Goal: Check status: Check status

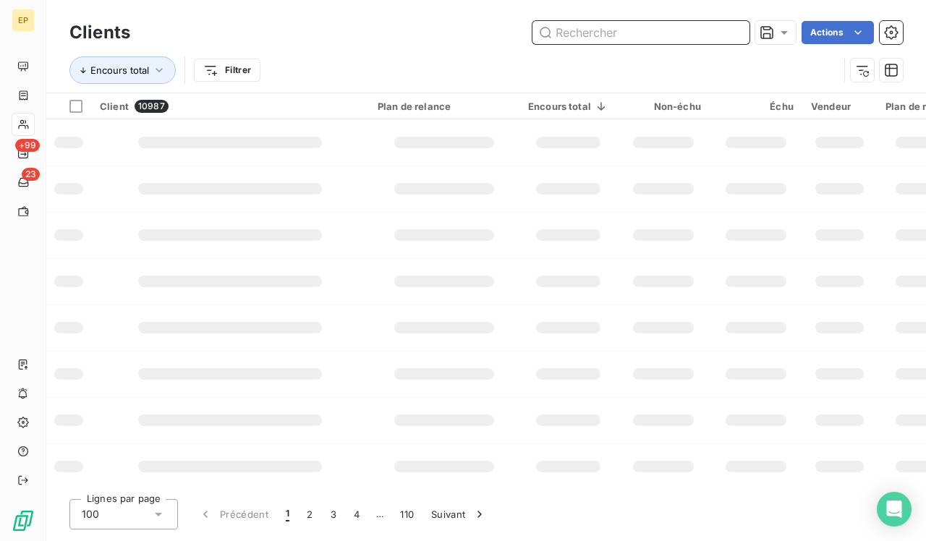
click at [638, 35] on input "text" at bounding box center [641, 32] width 217 height 23
click at [631, 43] on input "text" at bounding box center [641, 32] width 217 height 23
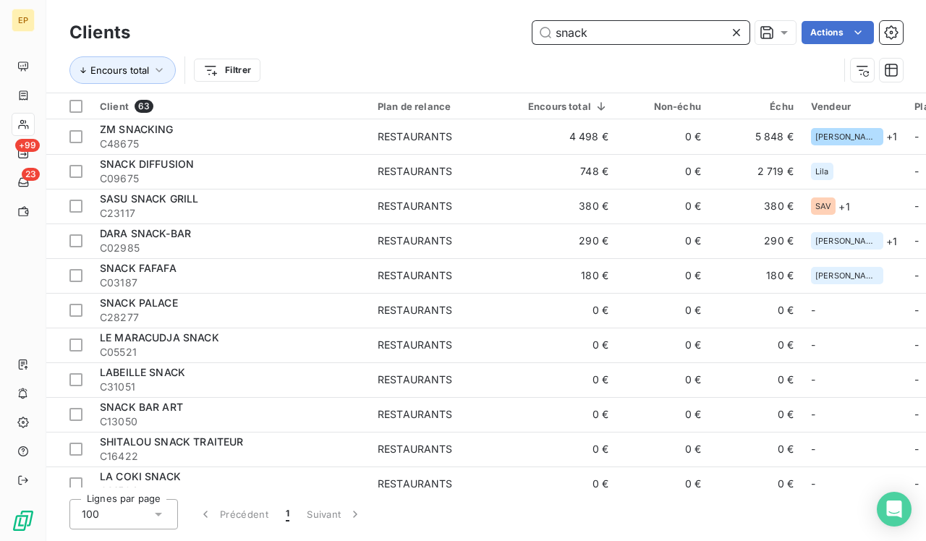
type input "snack"
click at [735, 31] on icon at bounding box center [736, 32] width 14 height 14
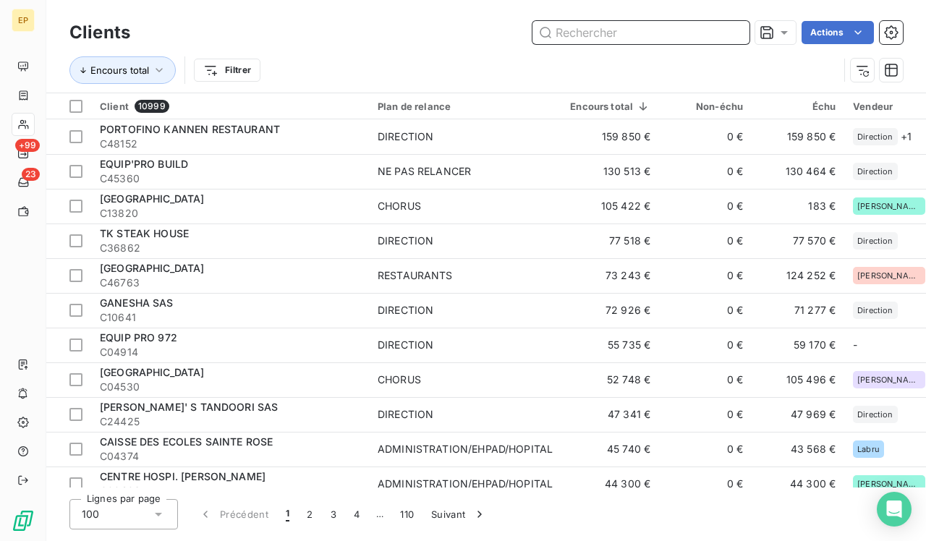
click at [679, 34] on input "text" at bounding box center [641, 32] width 217 height 23
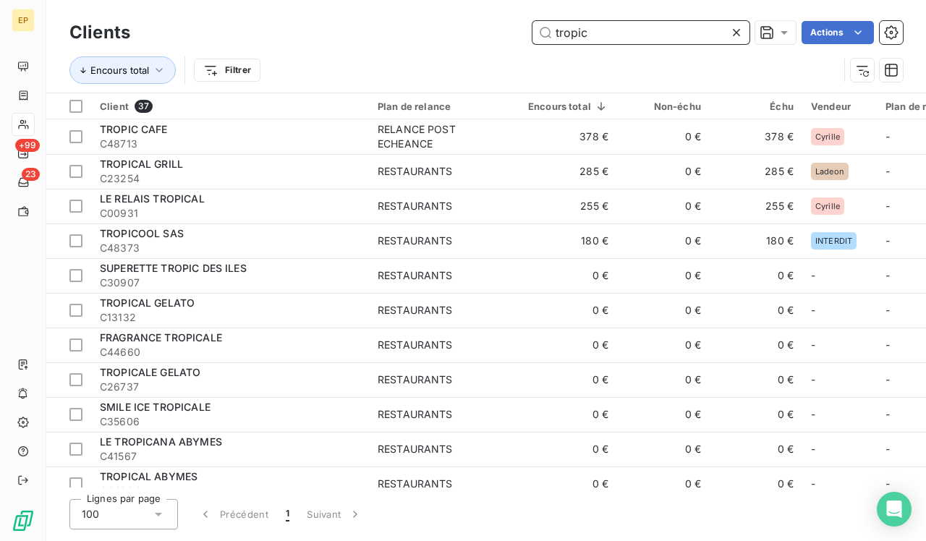
type input "tropic"
click at [739, 34] on icon at bounding box center [736, 32] width 14 height 14
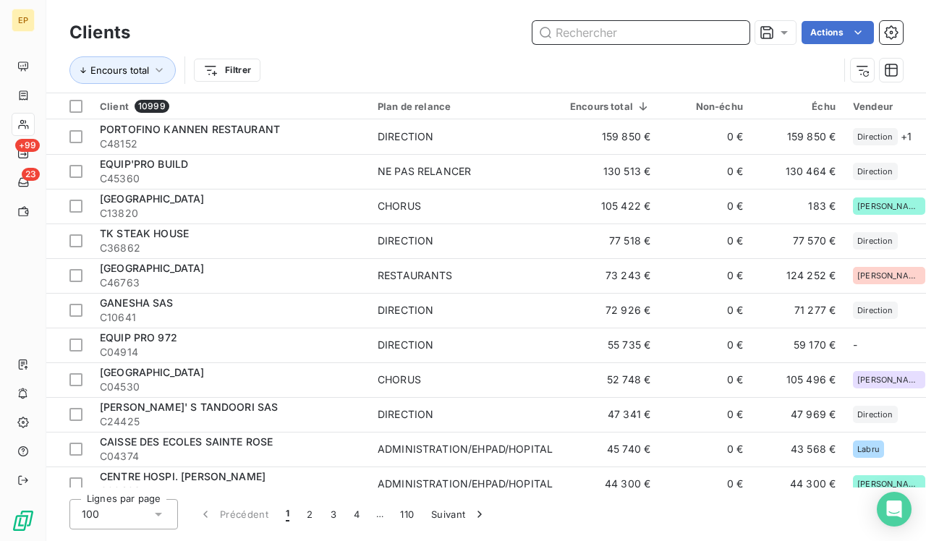
click at [717, 30] on input "text" at bounding box center [641, 32] width 217 height 23
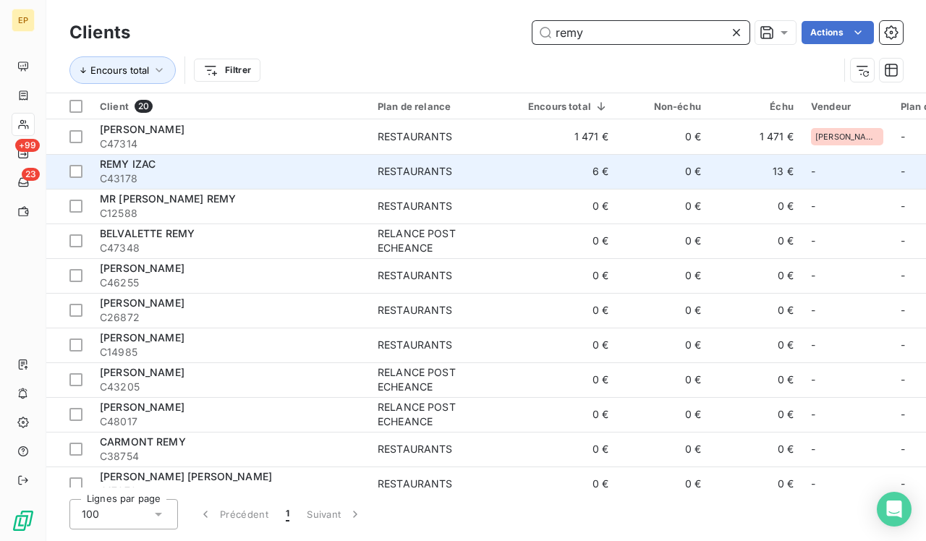
type input "remy"
click at [400, 164] on div "RESTAURANTS" at bounding box center [415, 171] width 75 height 14
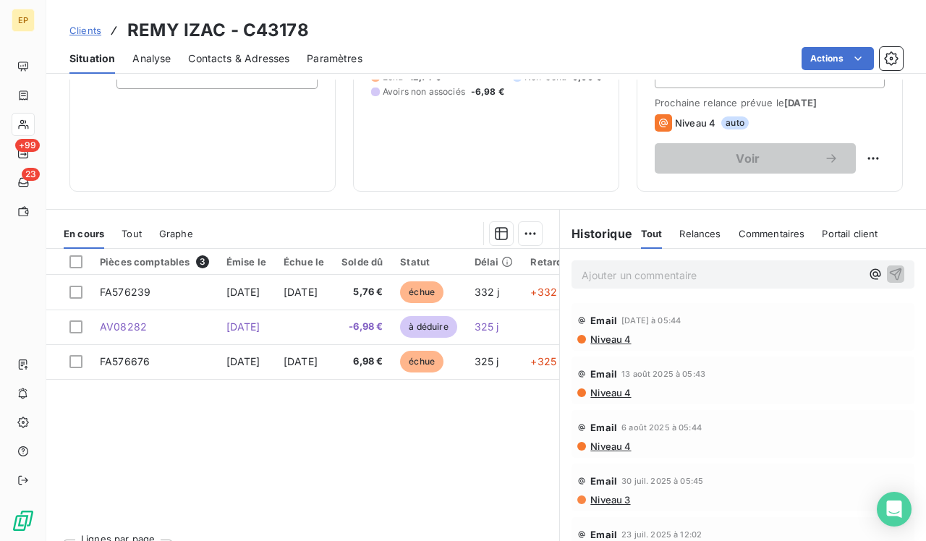
scroll to position [208, 0]
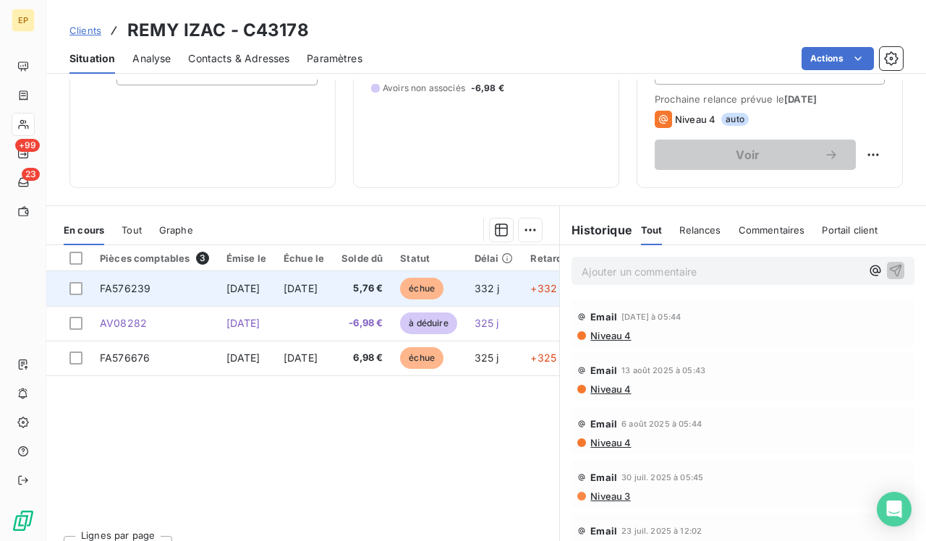
click at [255, 279] on td "[DATE]" at bounding box center [246, 288] width 57 height 35
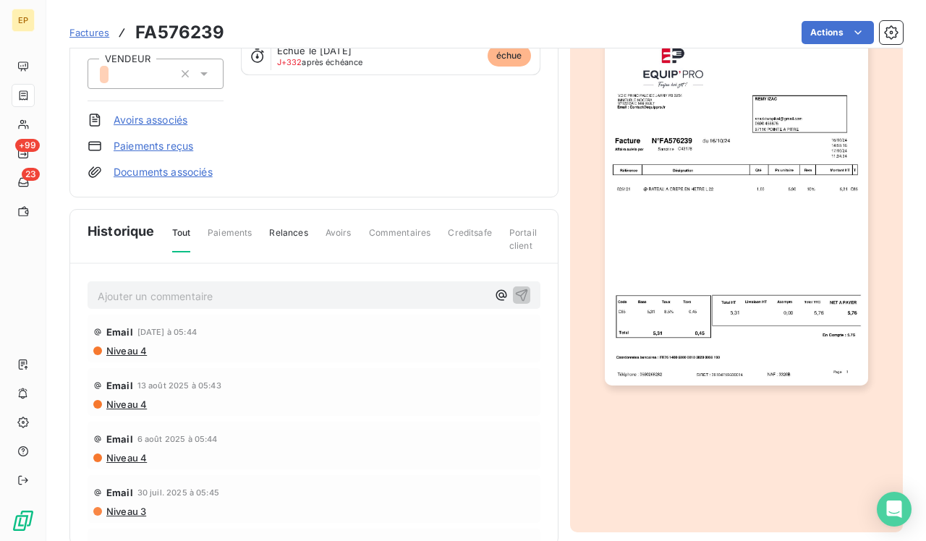
scroll to position [192, 0]
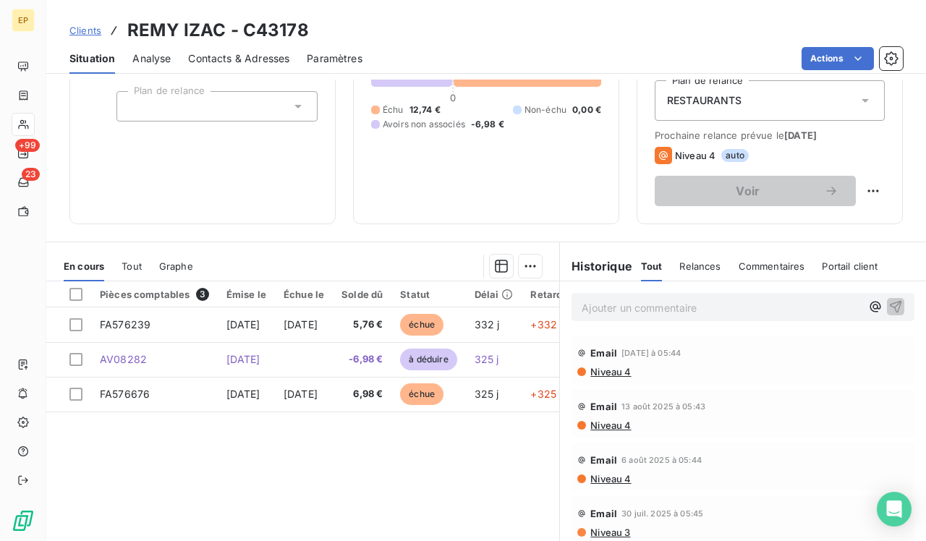
scroll to position [190, 0]
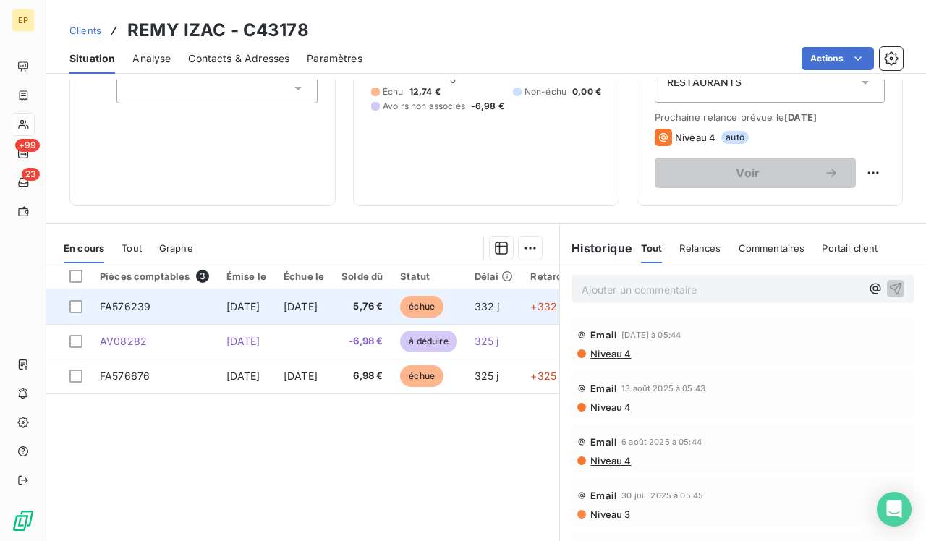
click at [318, 304] on span "[DATE]" at bounding box center [301, 306] width 34 height 12
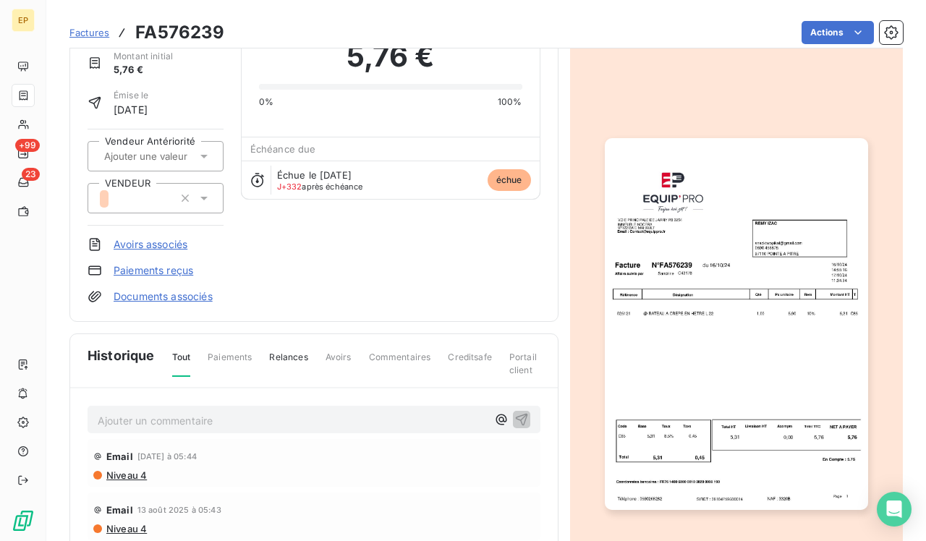
scroll to position [109, 0]
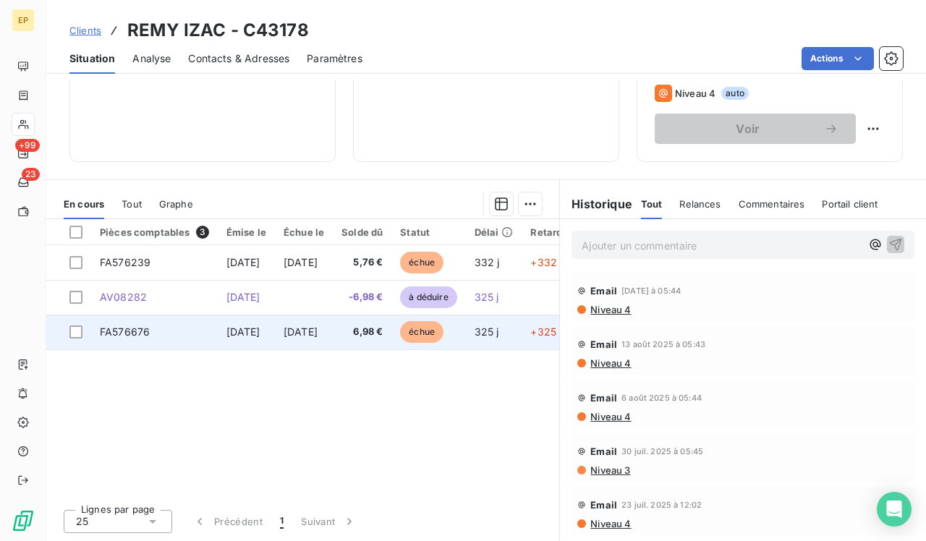
scroll to position [201, 0]
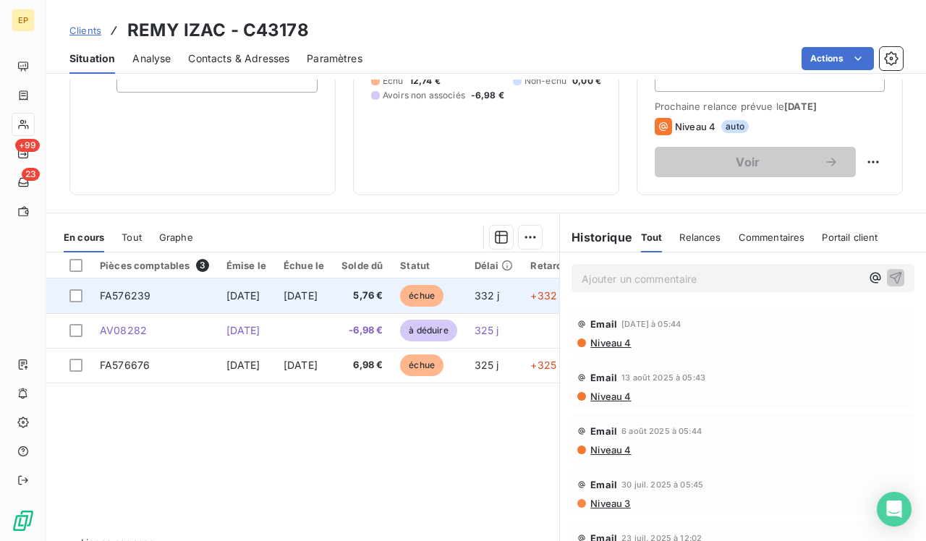
click at [391, 304] on td "5,76 €" at bounding box center [362, 296] width 59 height 35
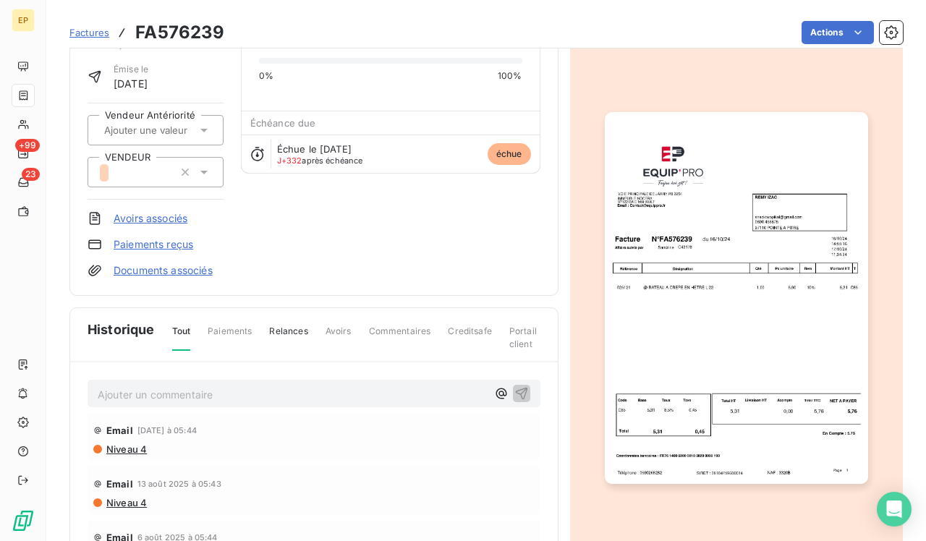
scroll to position [108, 0]
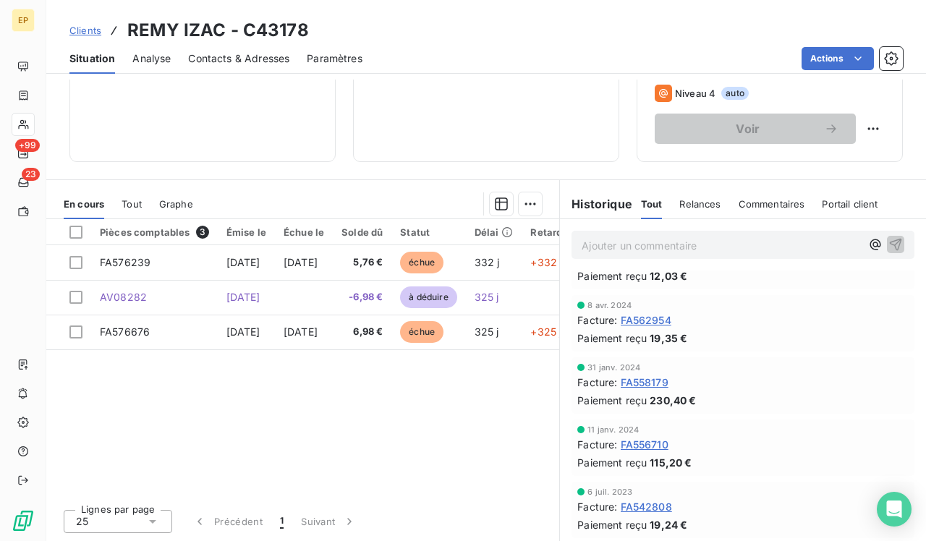
scroll to position [601, 0]
click at [654, 378] on span "FA558179" at bounding box center [645, 383] width 48 height 15
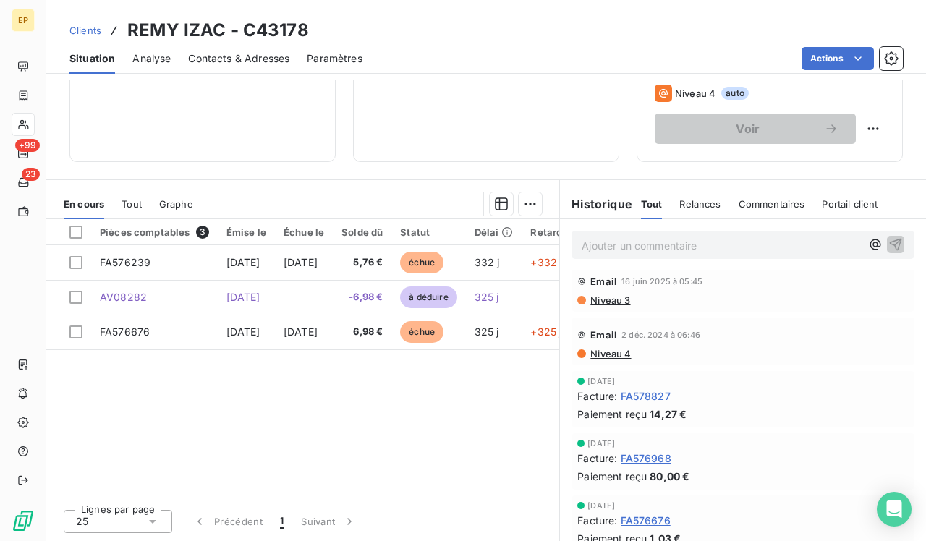
scroll to position [258, 0]
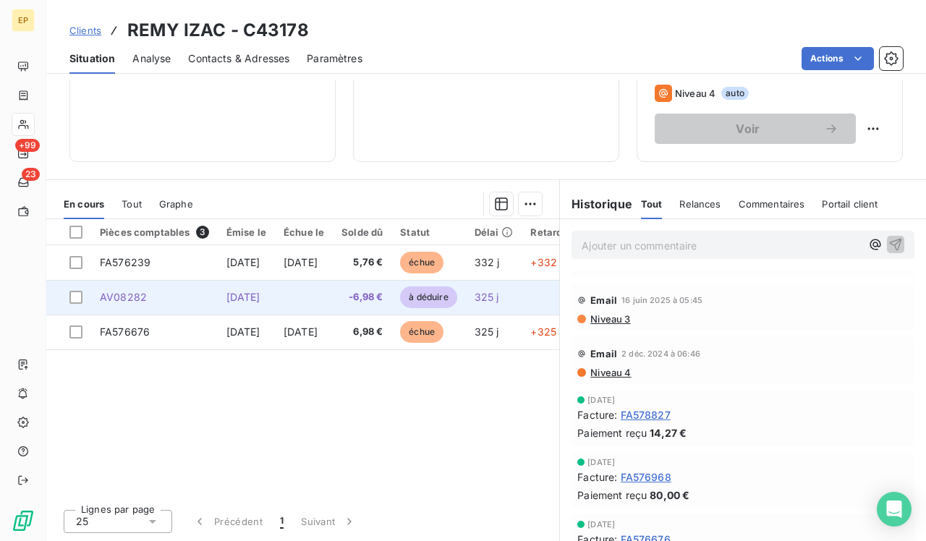
click at [232, 301] on span "[DATE]" at bounding box center [243, 297] width 34 height 12
click at [258, 300] on span "[DATE]" at bounding box center [243, 297] width 34 height 12
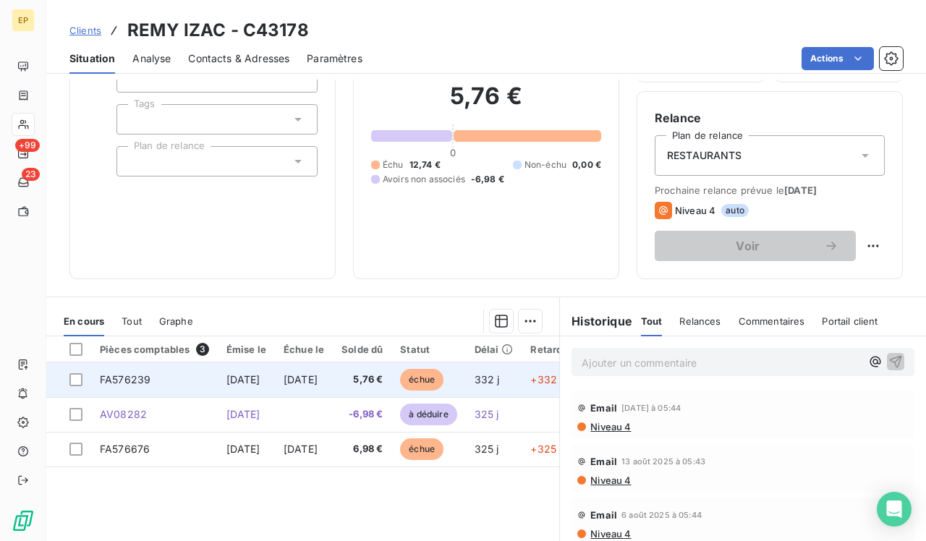
scroll to position [119, 0]
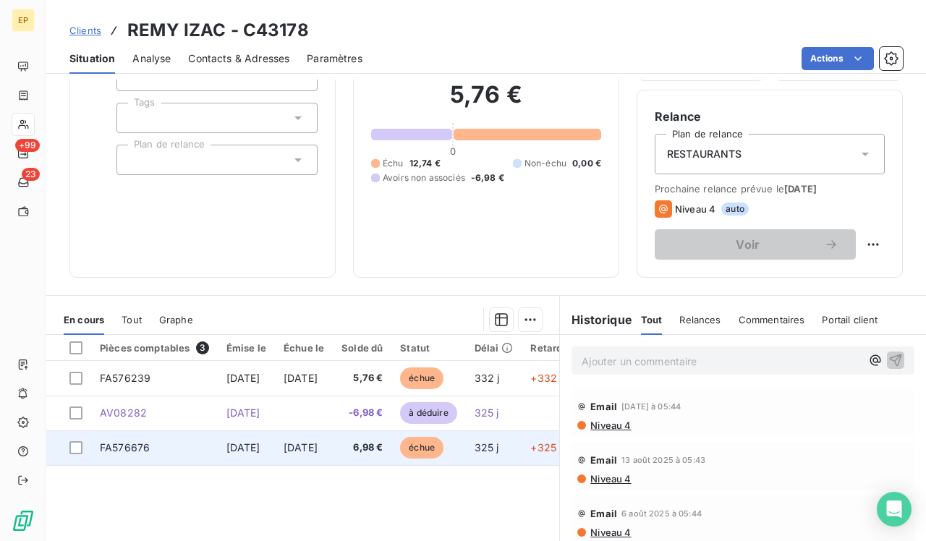
click at [297, 454] on td "[DATE]" at bounding box center [304, 448] width 58 height 35
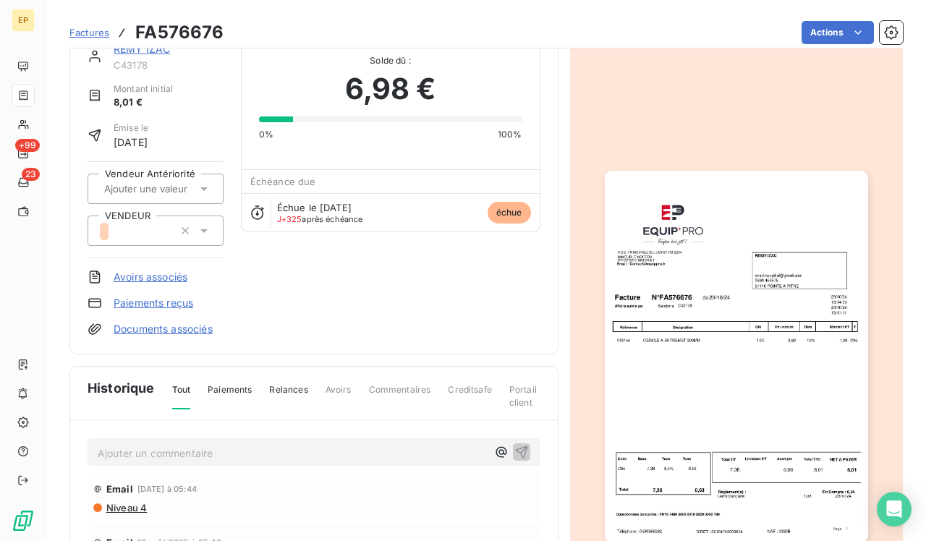
scroll to position [43, 0]
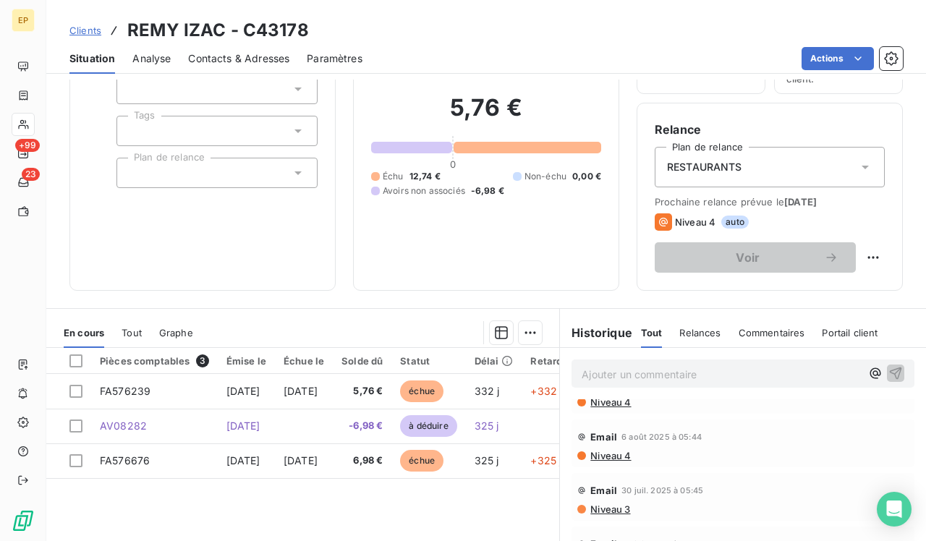
scroll to position [108, 0]
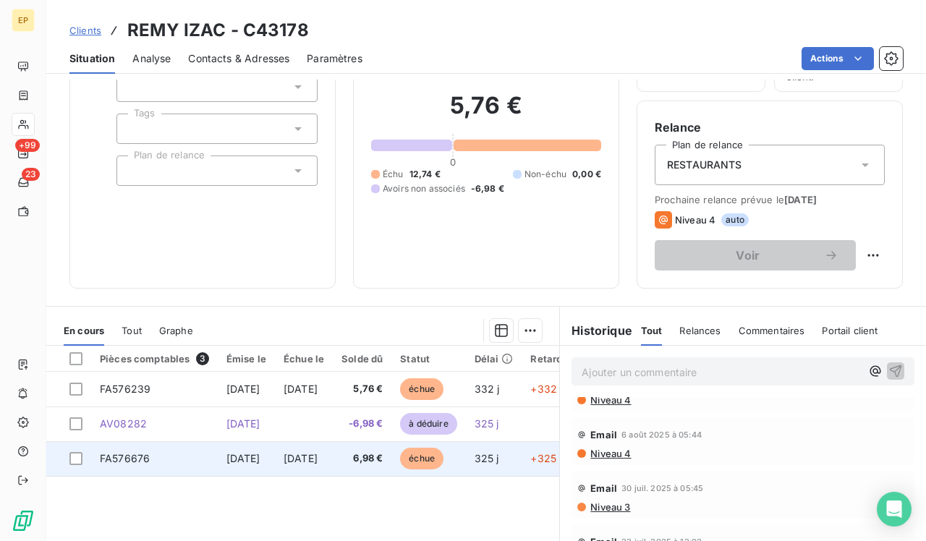
click at [184, 468] on td "FA576676" at bounding box center [154, 458] width 127 height 35
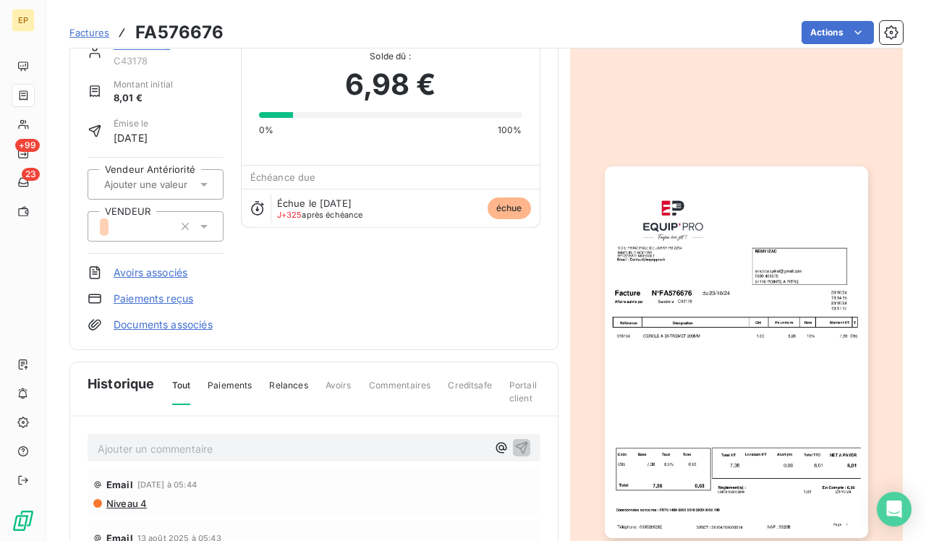
scroll to position [64, 0]
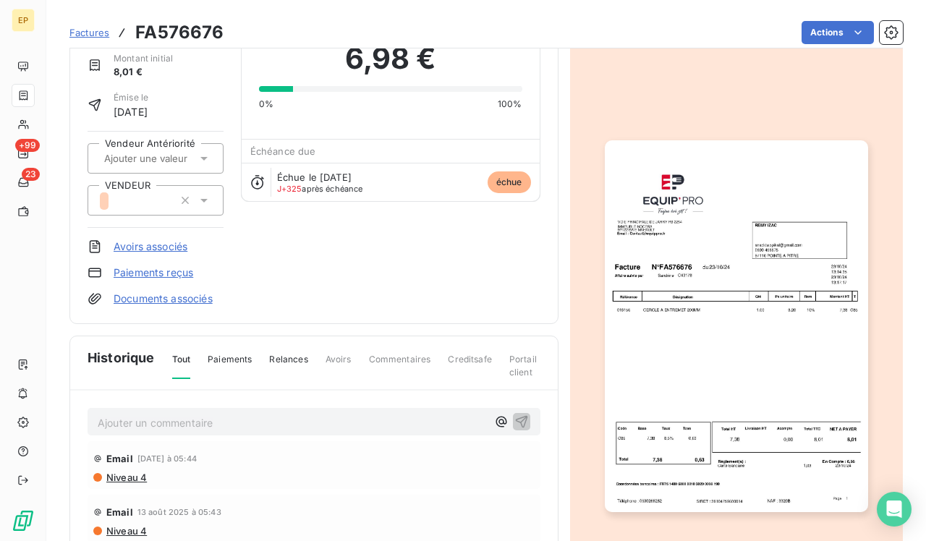
click at [672, 409] on img "button" at bounding box center [736, 326] width 263 height 372
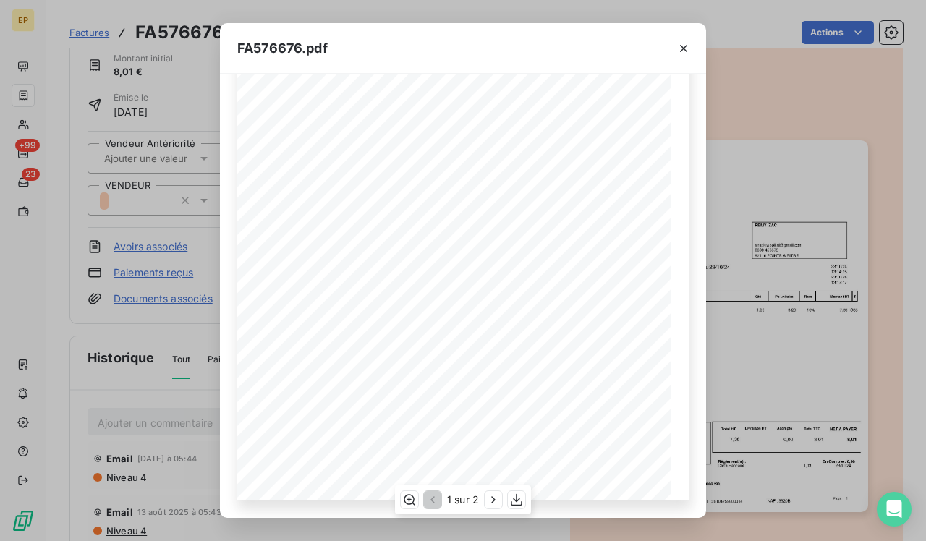
scroll to position [204, 0]
click at [684, 48] on icon "button" at bounding box center [683, 48] width 7 height 7
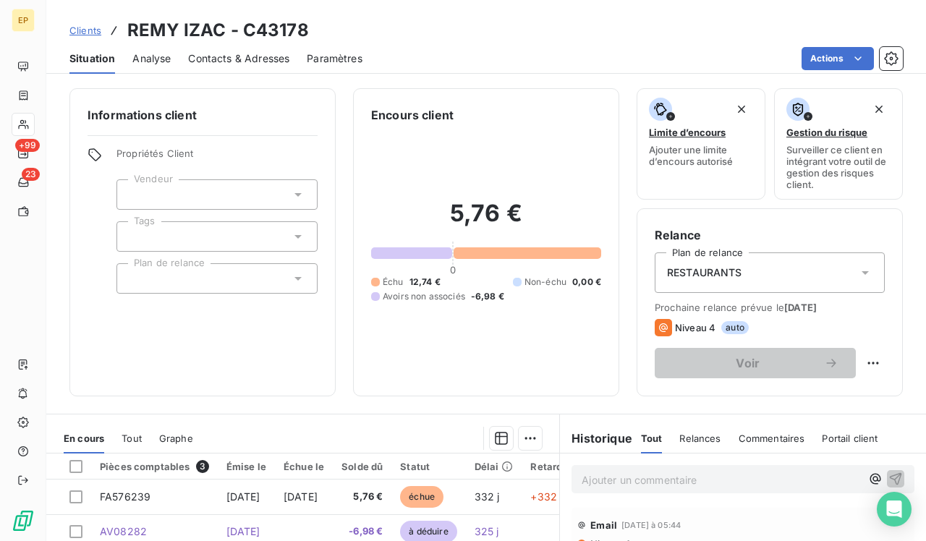
scroll to position [88, 0]
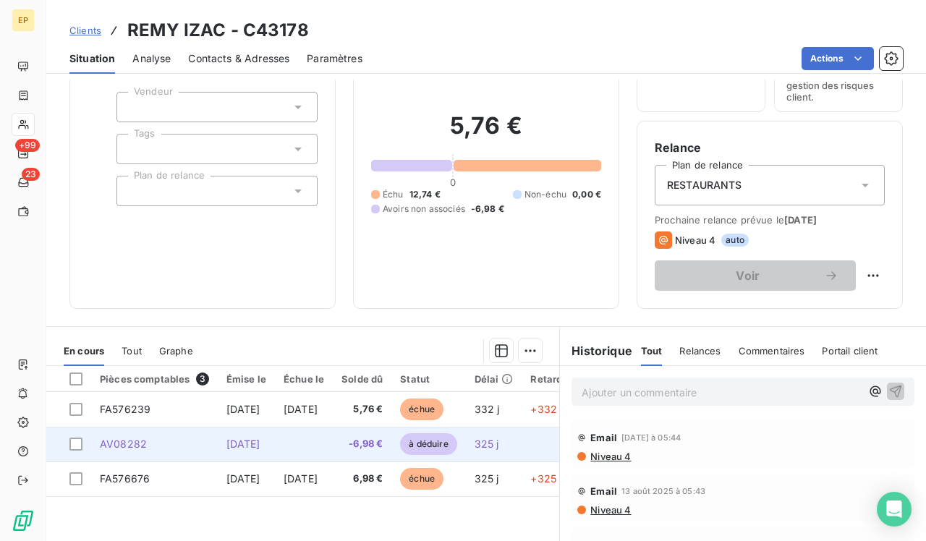
click at [260, 438] on span "[DATE]" at bounding box center [243, 444] width 34 height 12
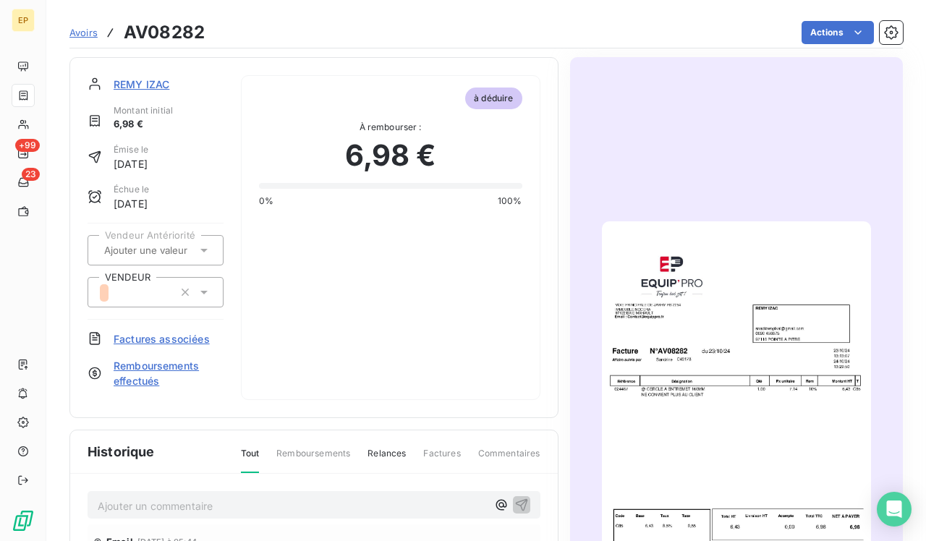
scroll to position [129, 0]
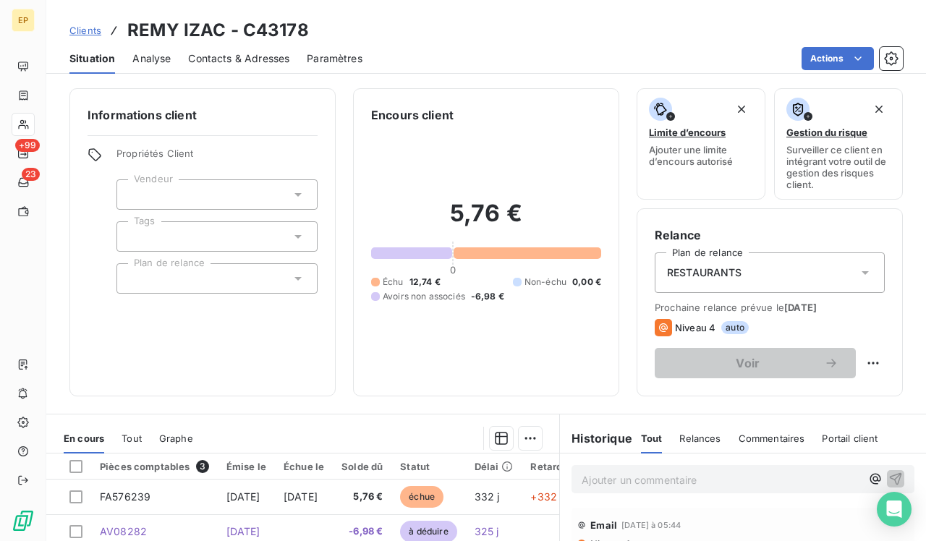
scroll to position [86, 0]
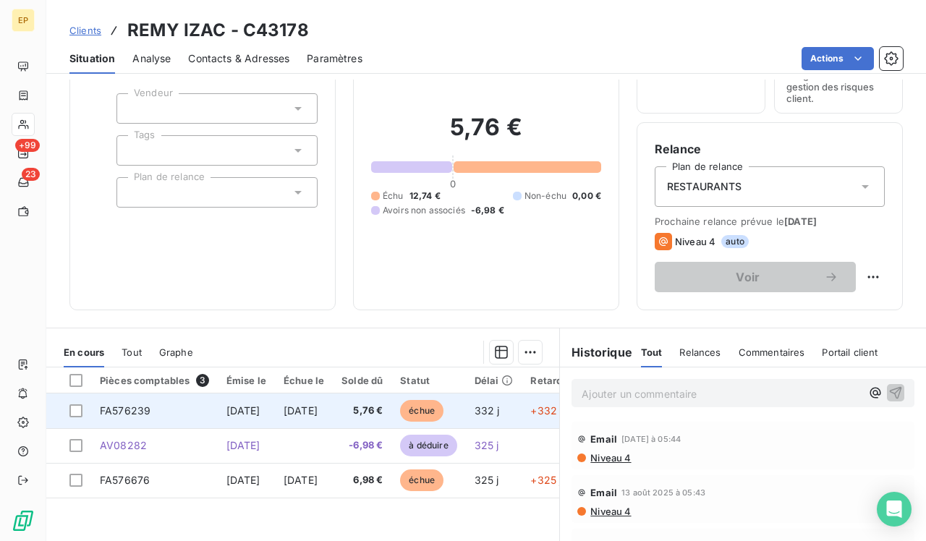
click at [253, 409] on span "[DATE]" at bounding box center [243, 410] width 34 height 12
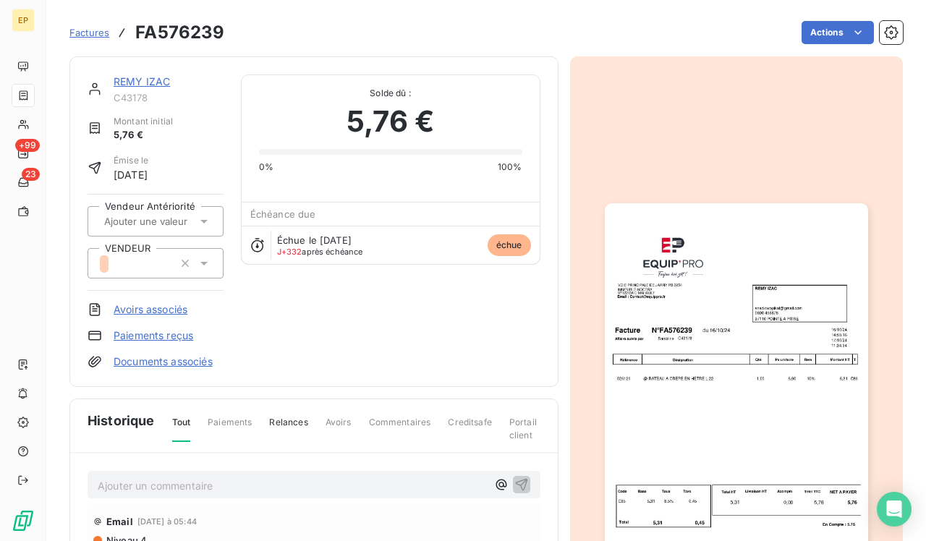
click at [698, 350] on img "button" at bounding box center [736, 389] width 263 height 372
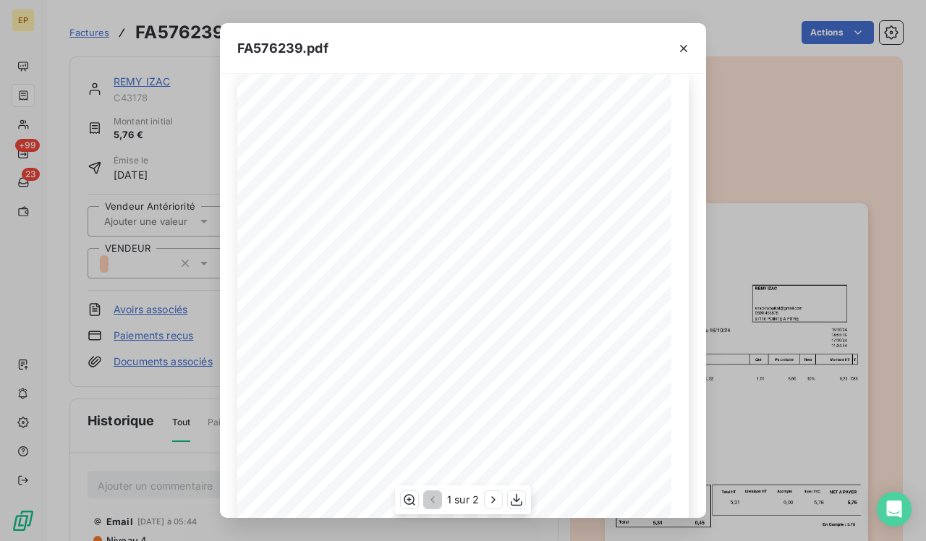
scroll to position [14, 0]
click at [684, 50] on icon "button" at bounding box center [684, 48] width 14 height 14
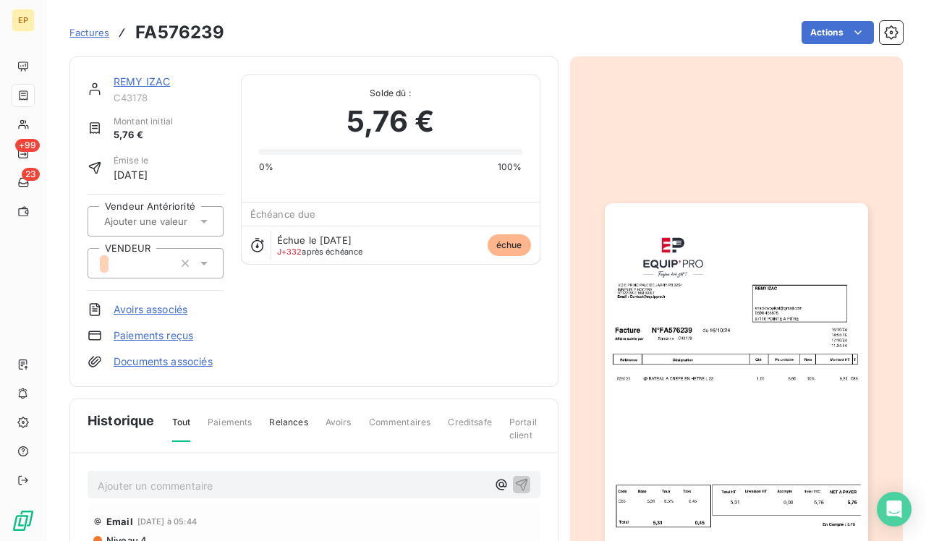
scroll to position [0, 0]
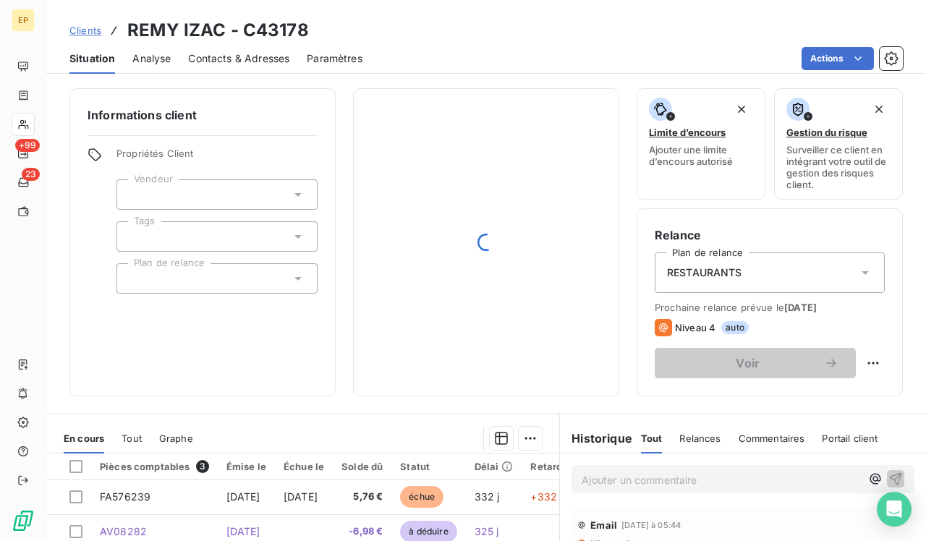
click at [782, 268] on div "RESTAURANTS" at bounding box center [770, 273] width 230 height 41
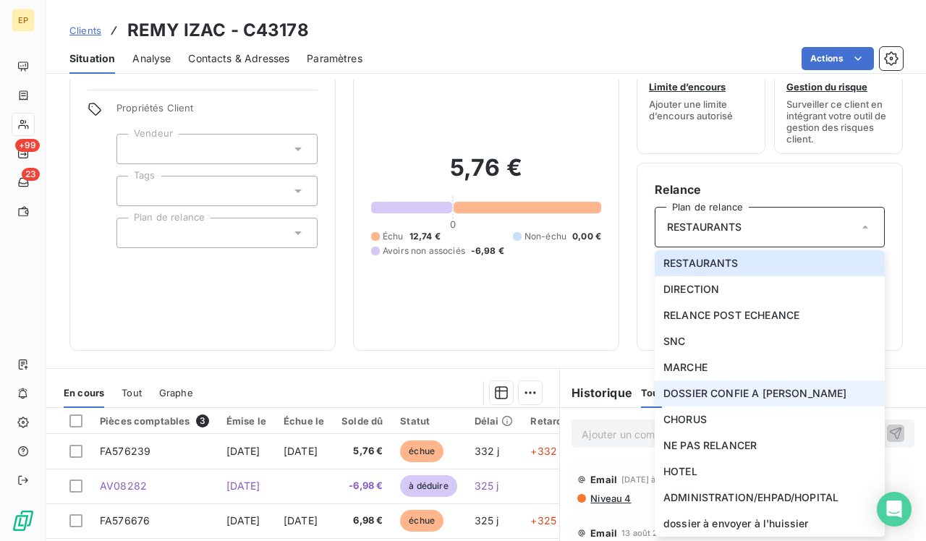
scroll to position [56, 0]
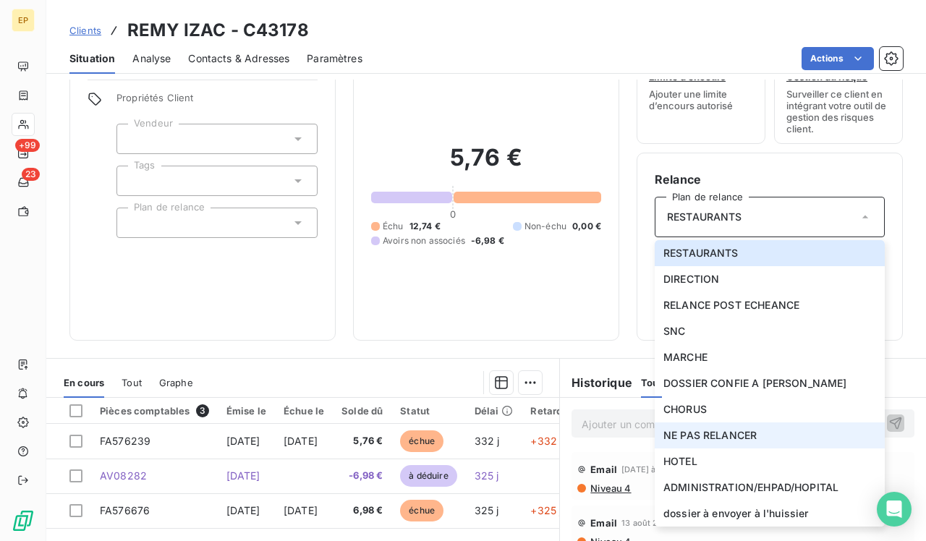
click at [734, 436] on span "NE PAS RELANCER" at bounding box center [710, 435] width 93 height 14
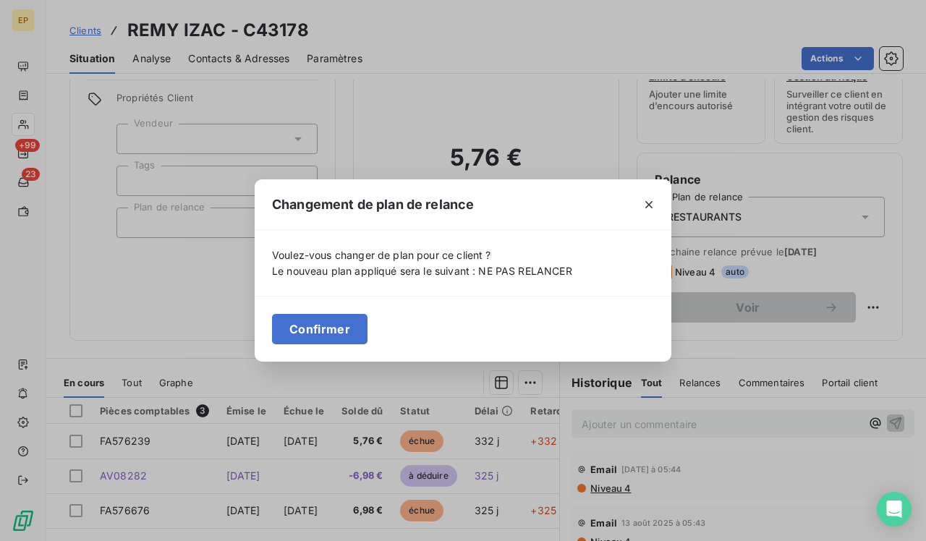
click at [331, 344] on div "Confirmer" at bounding box center [463, 329] width 417 height 66
click at [331, 339] on button "Confirmer" at bounding box center [320, 329] width 96 height 30
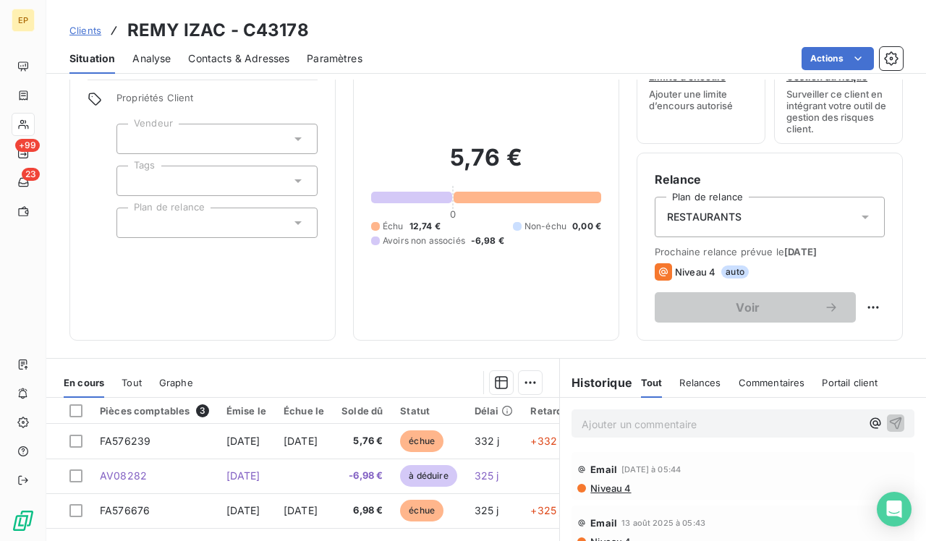
click at [493, 307] on div "5,76 € 0 Échu 12,74 € Non-échu 0,00 € Avoirs non associés -6,98 €" at bounding box center [486, 195] width 230 height 255
